Goal: Task Accomplishment & Management: Manage account settings

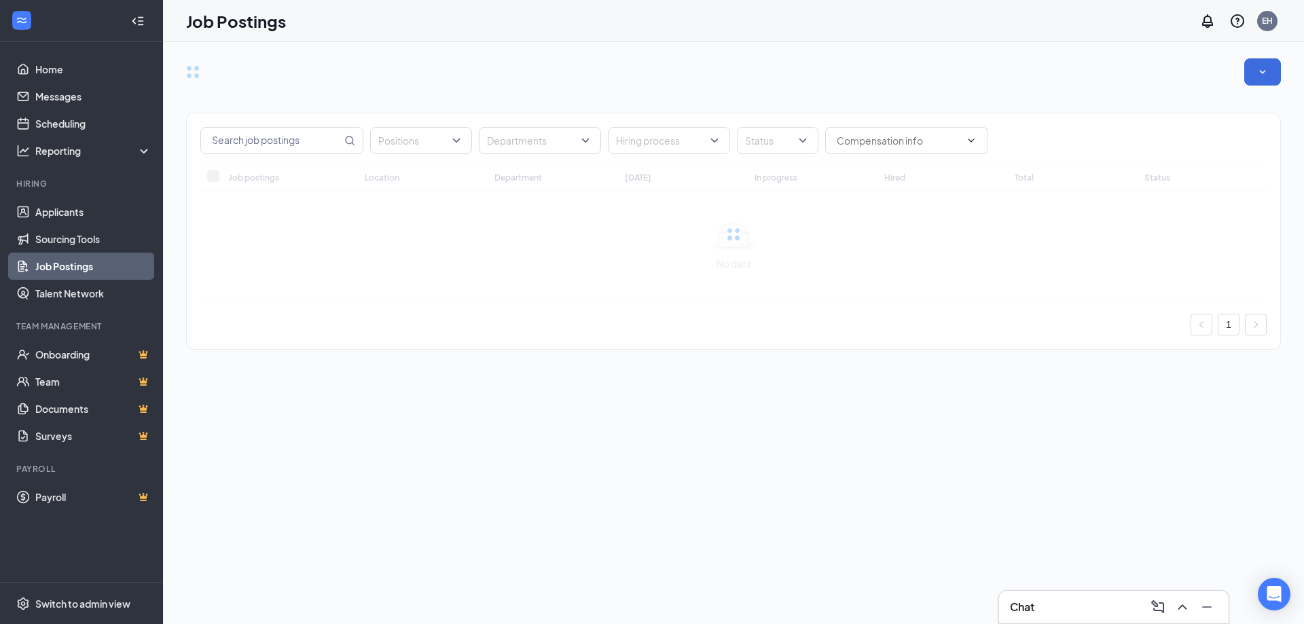
click at [60, 262] on link "Job Postings" at bounding box center [93, 266] width 116 height 27
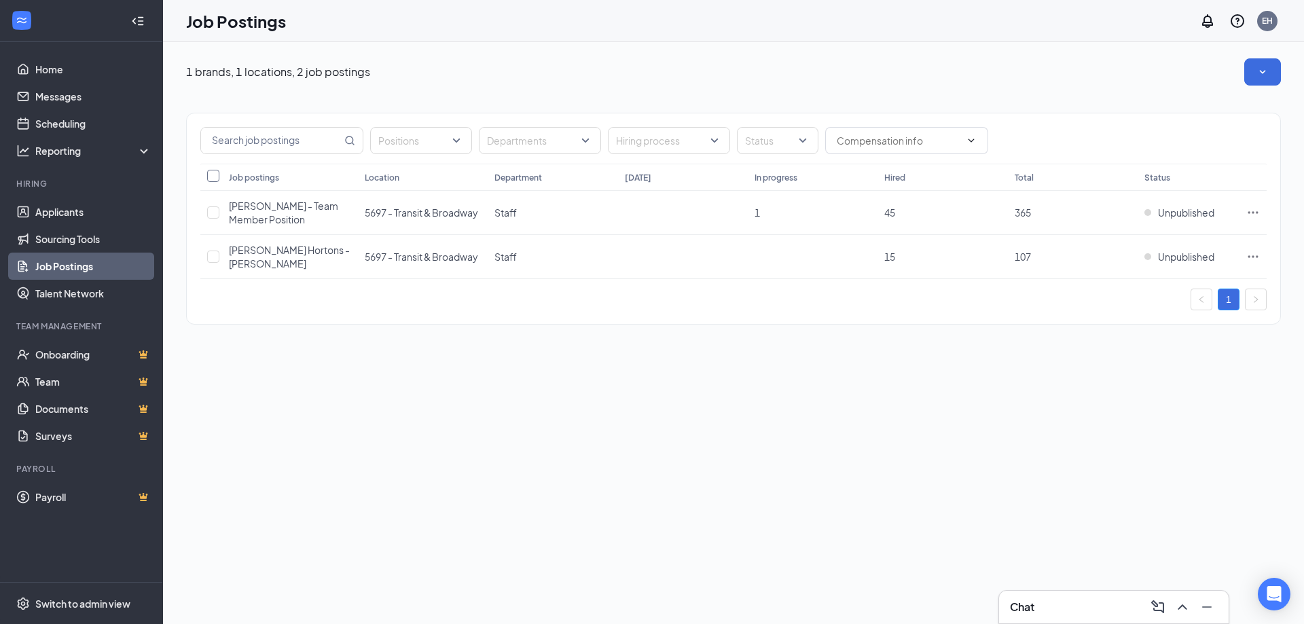
click at [211, 179] on input "Select all" at bounding box center [213, 176] width 12 height 12
checkbox input "true"
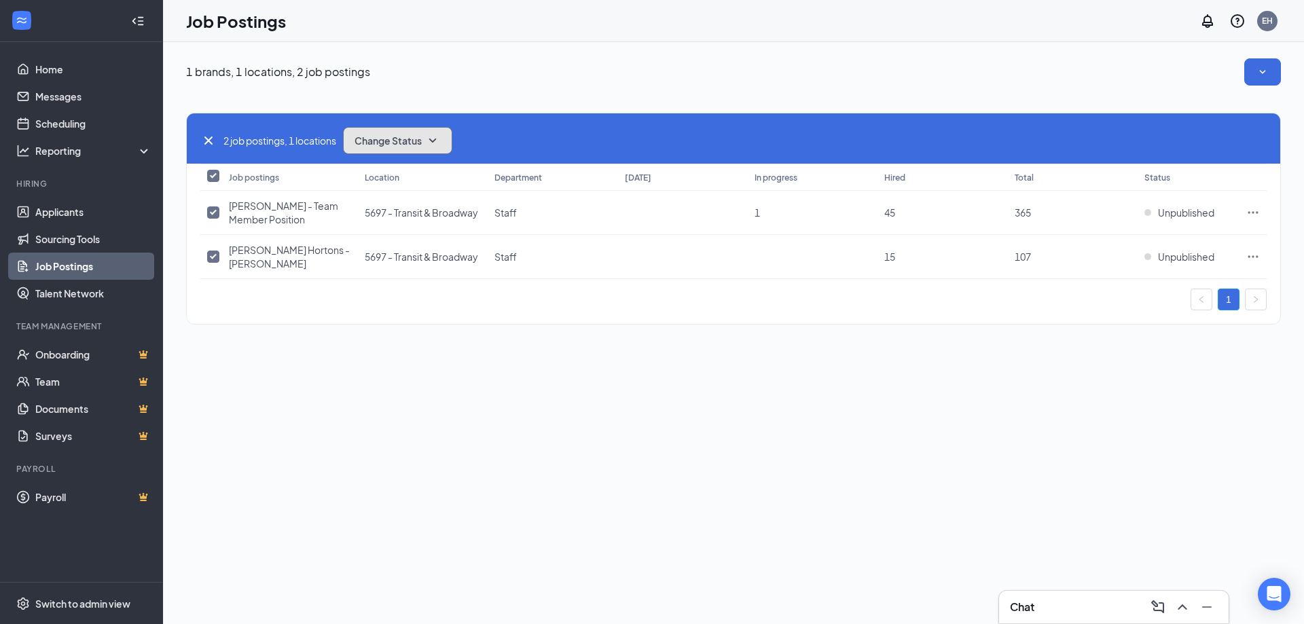
click at [388, 141] on span "Change Status" at bounding box center [387, 141] width 67 height 10
click at [374, 181] on span "Publish" at bounding box center [373, 177] width 32 height 15
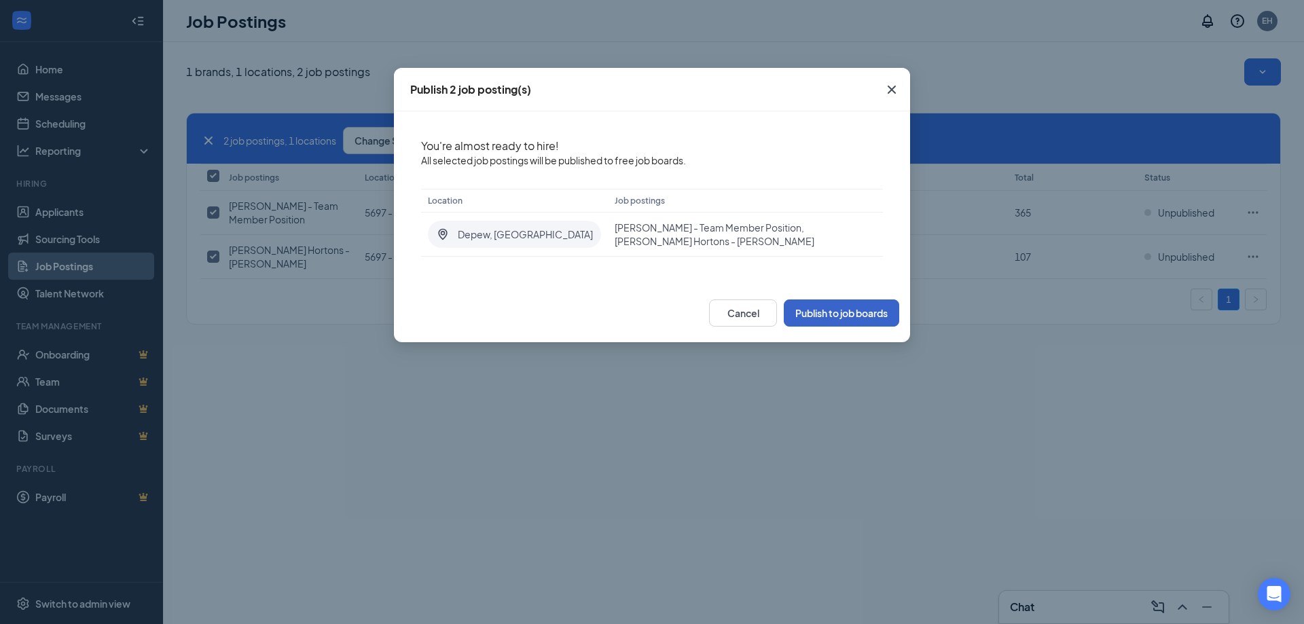
click at [814, 318] on button "Publish to job boards" at bounding box center [841, 312] width 115 height 27
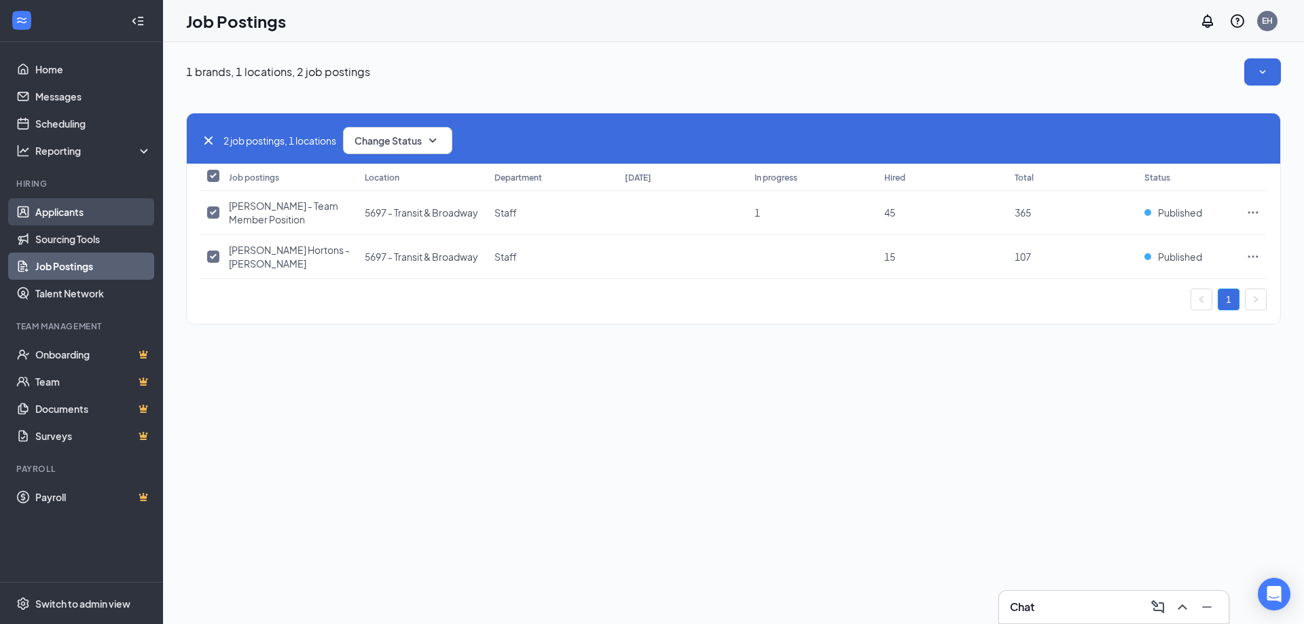
click at [58, 216] on link "Applicants" at bounding box center [93, 211] width 116 height 27
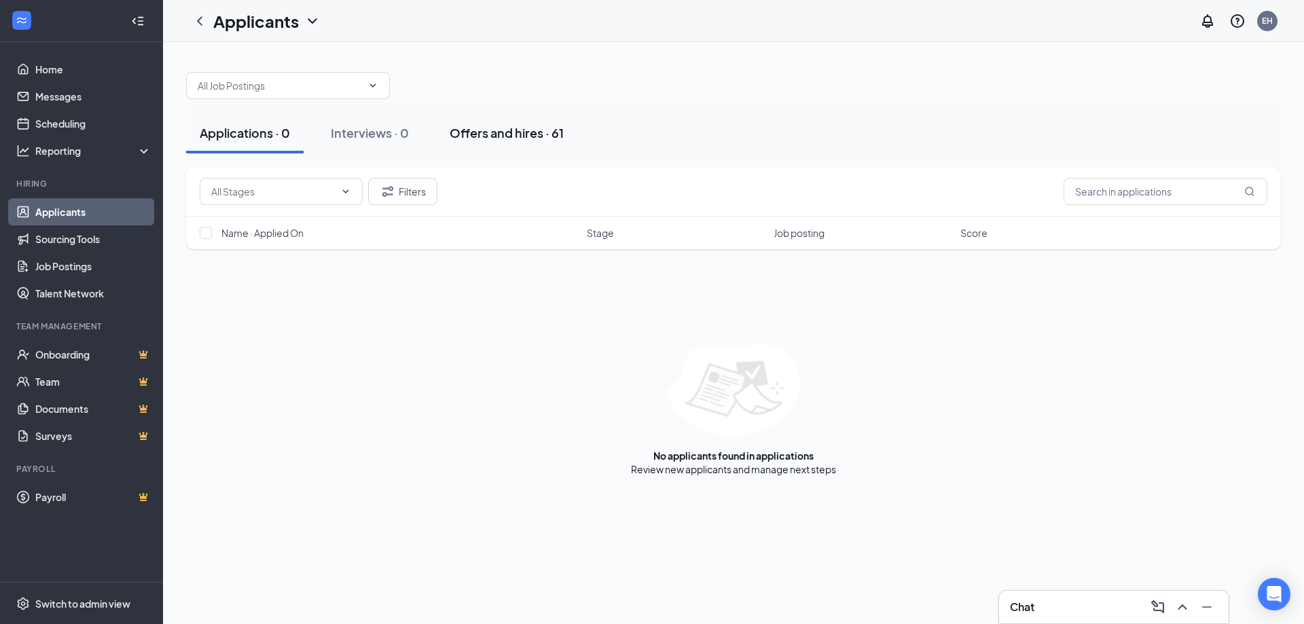
click at [455, 124] on div "Offers and hires · 61" at bounding box center [507, 132] width 114 height 17
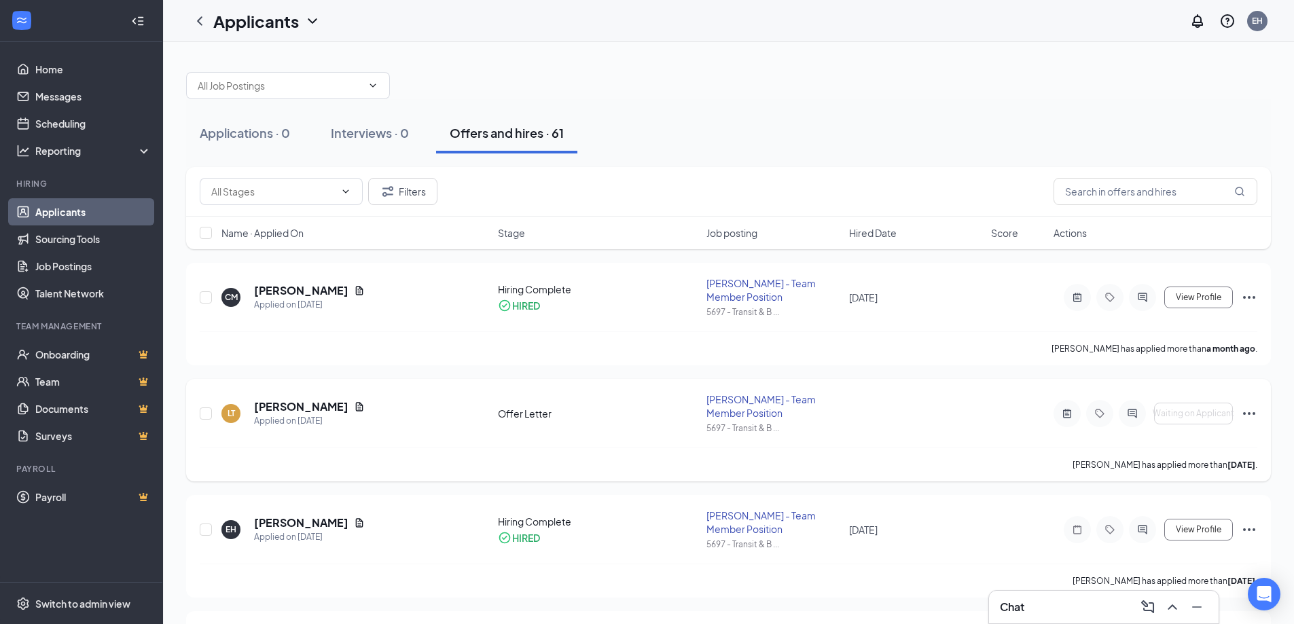
click at [1243, 414] on icon "Ellipses" at bounding box center [1249, 413] width 16 height 16
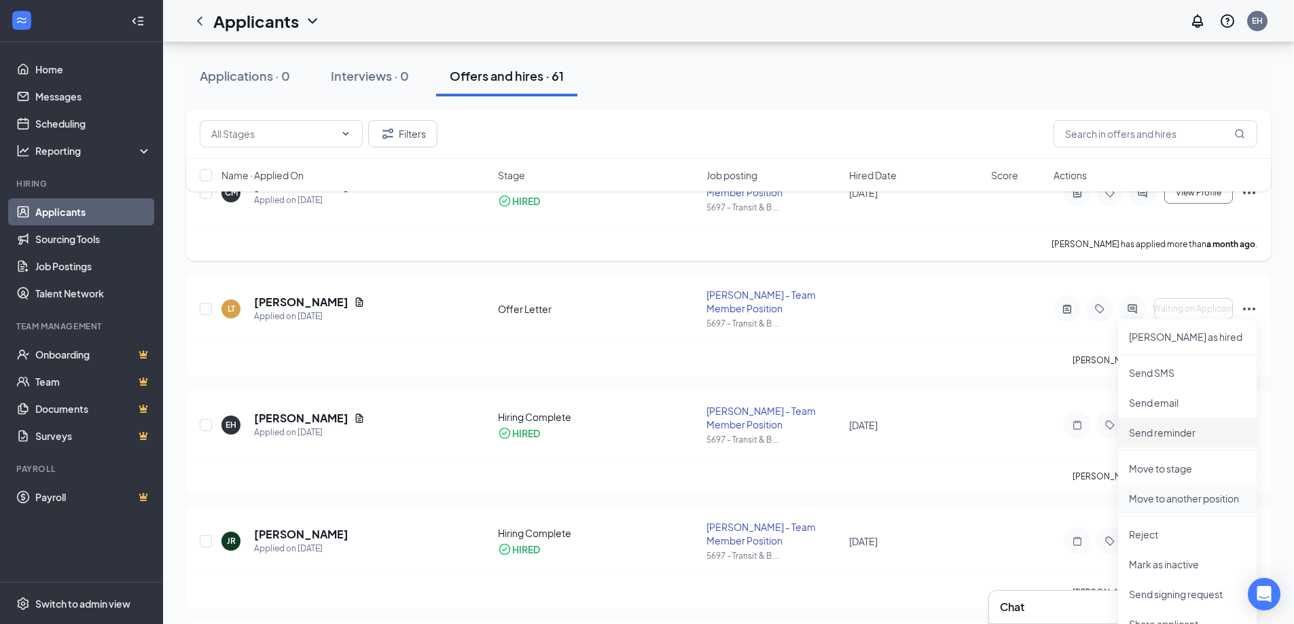
scroll to position [136, 0]
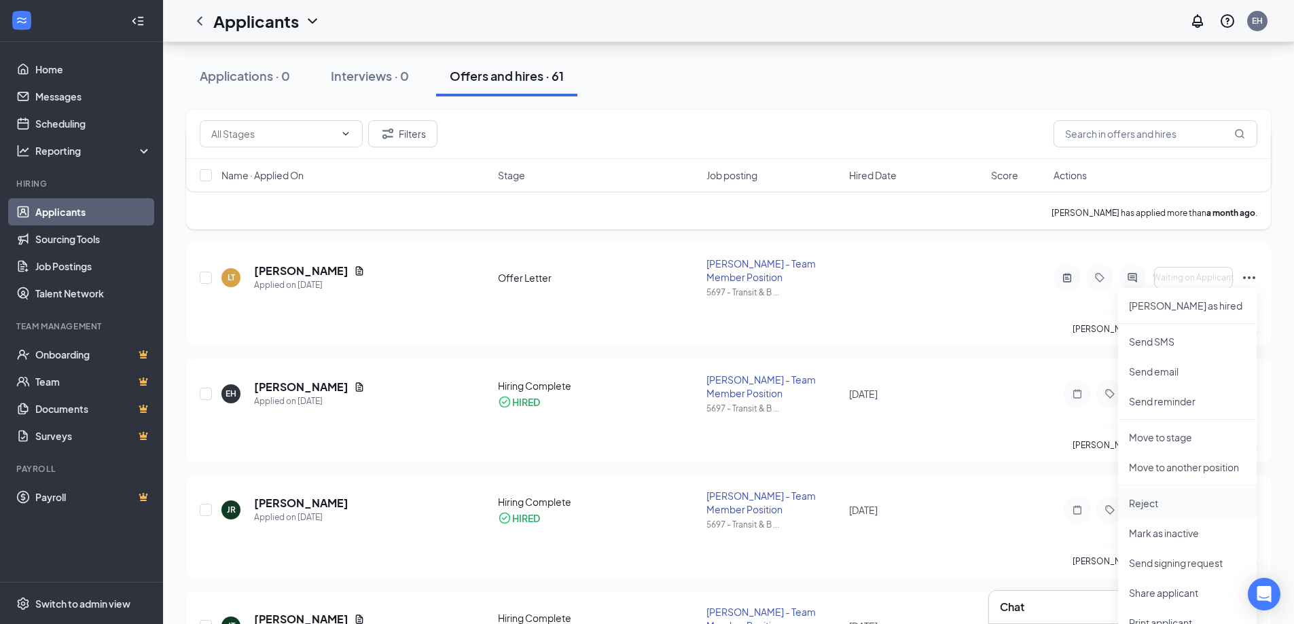
click at [1132, 504] on p "Reject" at bounding box center [1187, 503] width 117 height 14
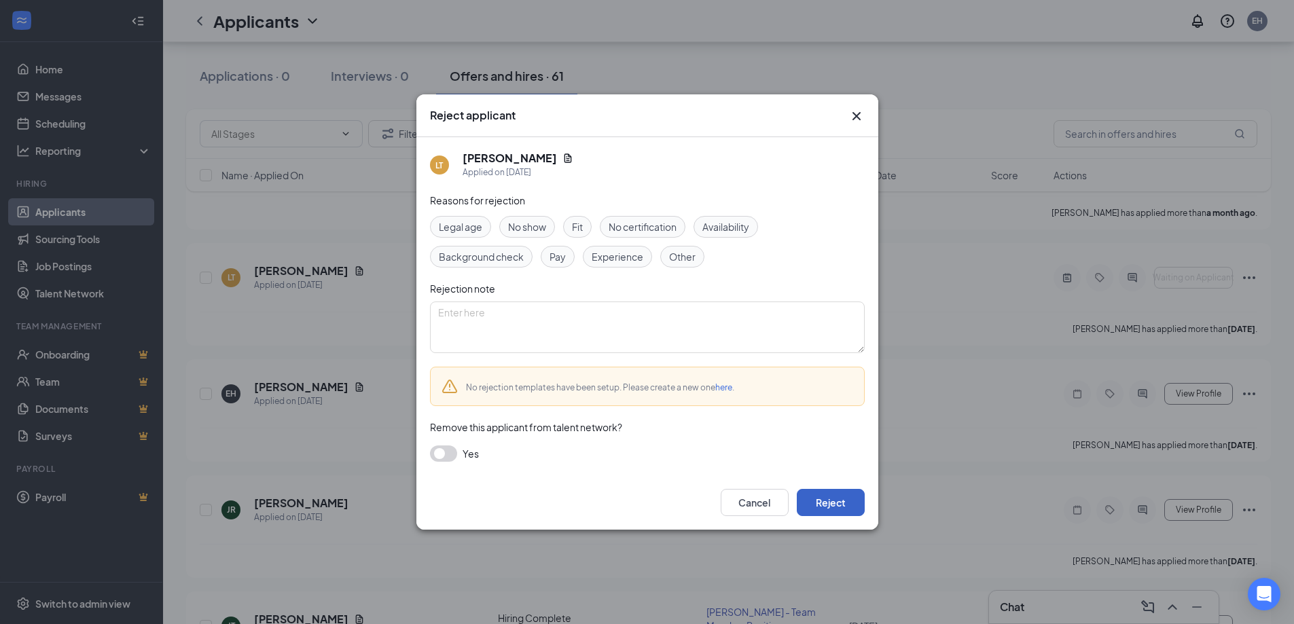
click at [843, 506] on button "Reject" at bounding box center [831, 502] width 68 height 27
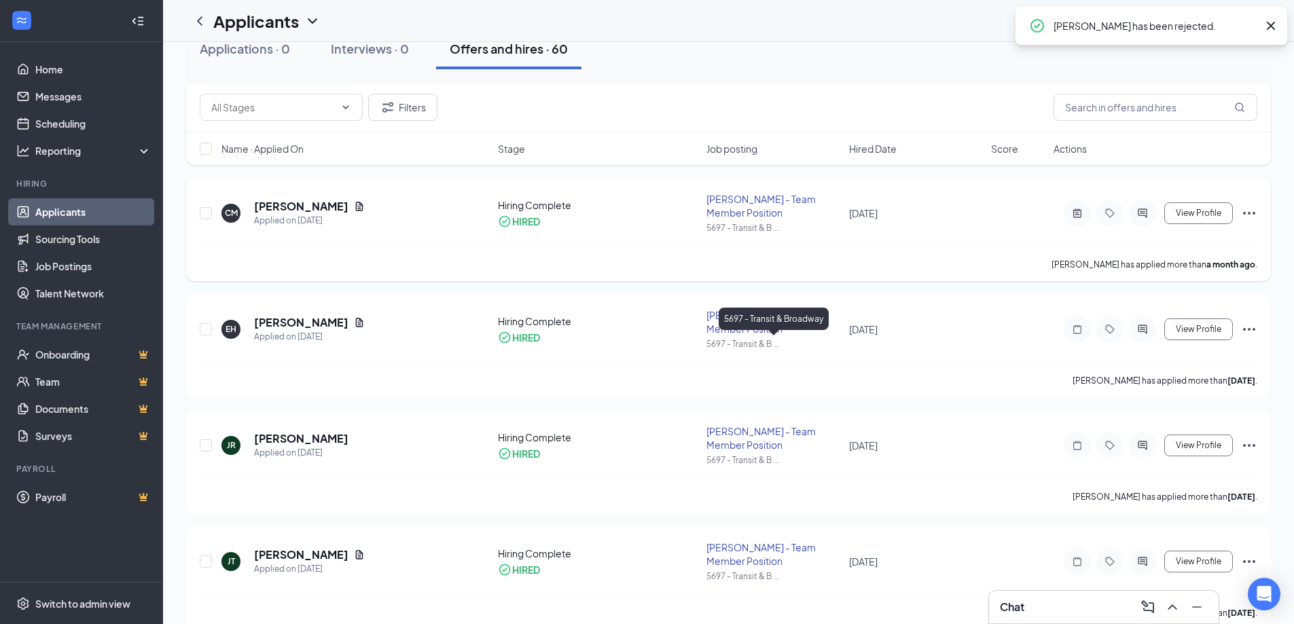
scroll to position [0, 0]
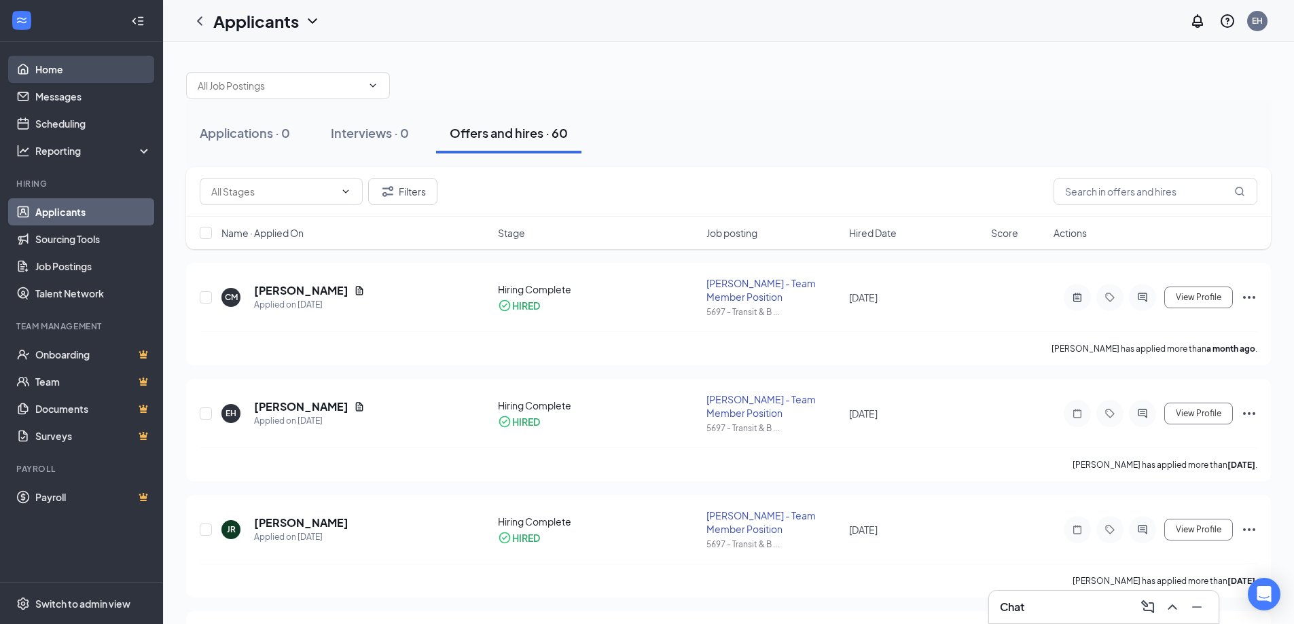
click at [43, 73] on link "Home" at bounding box center [93, 69] width 116 height 27
